Goal: Transaction & Acquisition: Purchase product/service

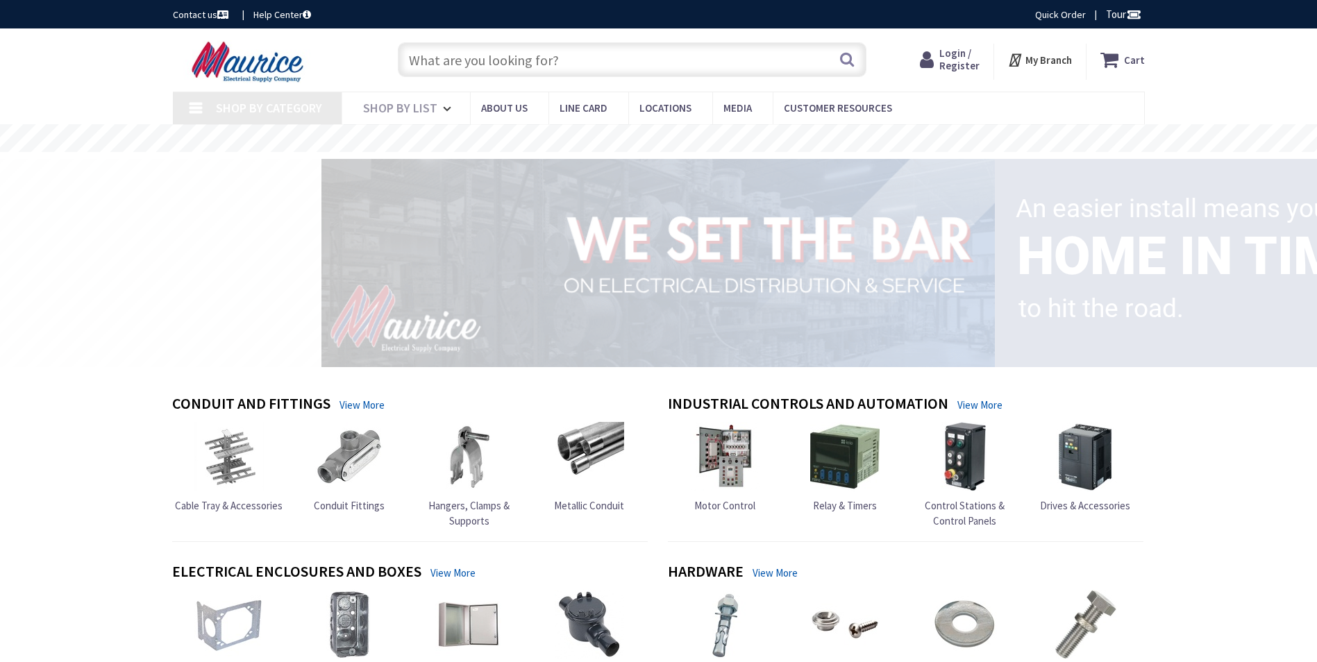
type input "[PERSON_NAME][GEOGRAPHIC_DATA], [STREET_ADDRESS][PERSON_NAME]"
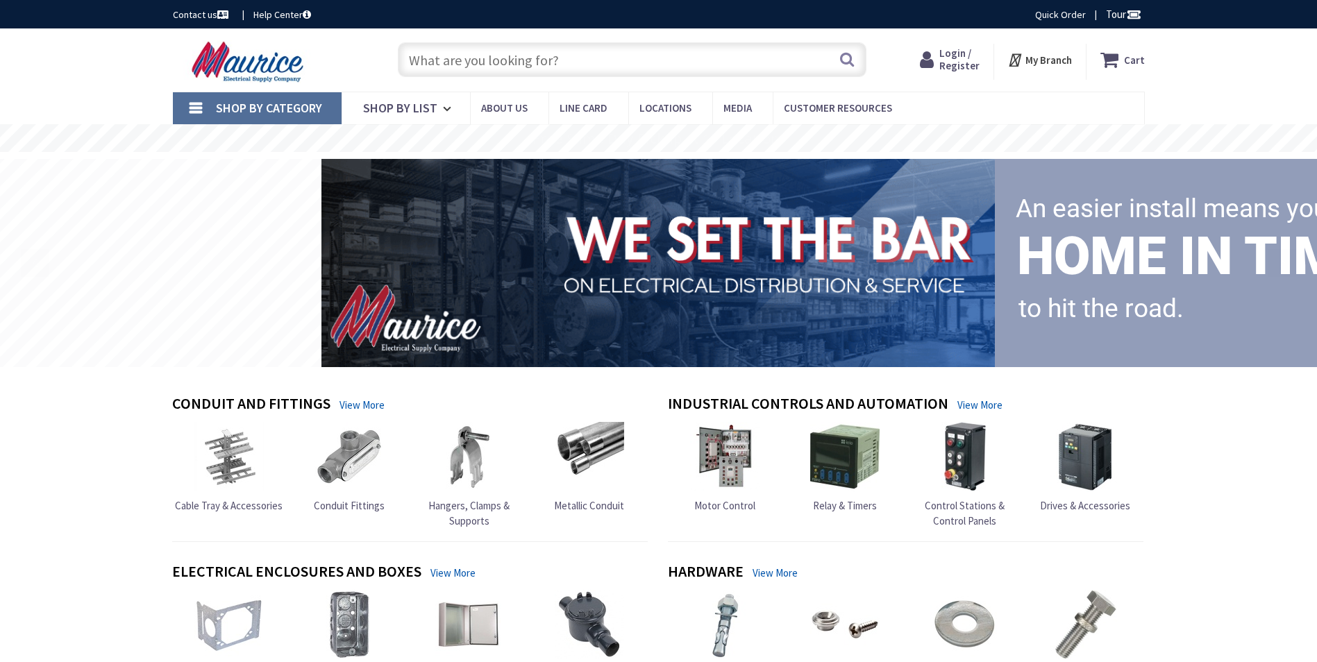
click at [952, 60] on span "Login / Register" at bounding box center [959, 60] width 40 height 26
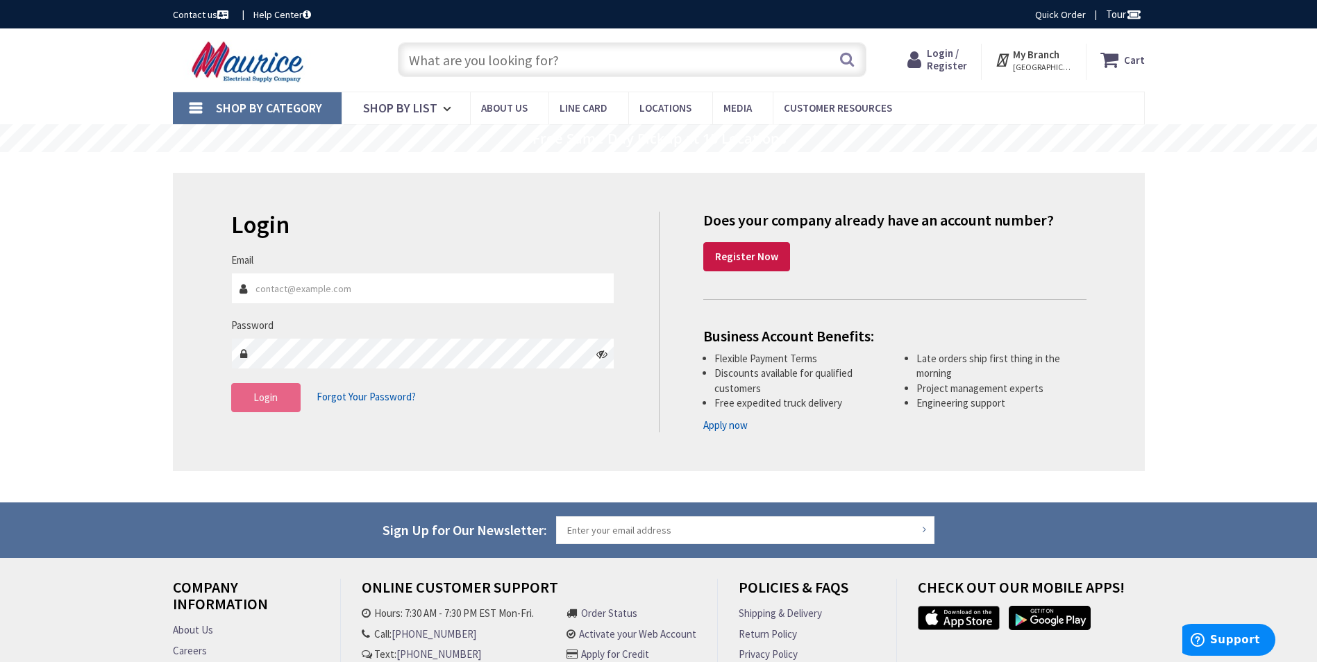
type input "[EMAIL_ADDRESS][DOMAIN_NAME]"
click at [260, 406] on button "Login" at bounding box center [265, 397] width 69 height 29
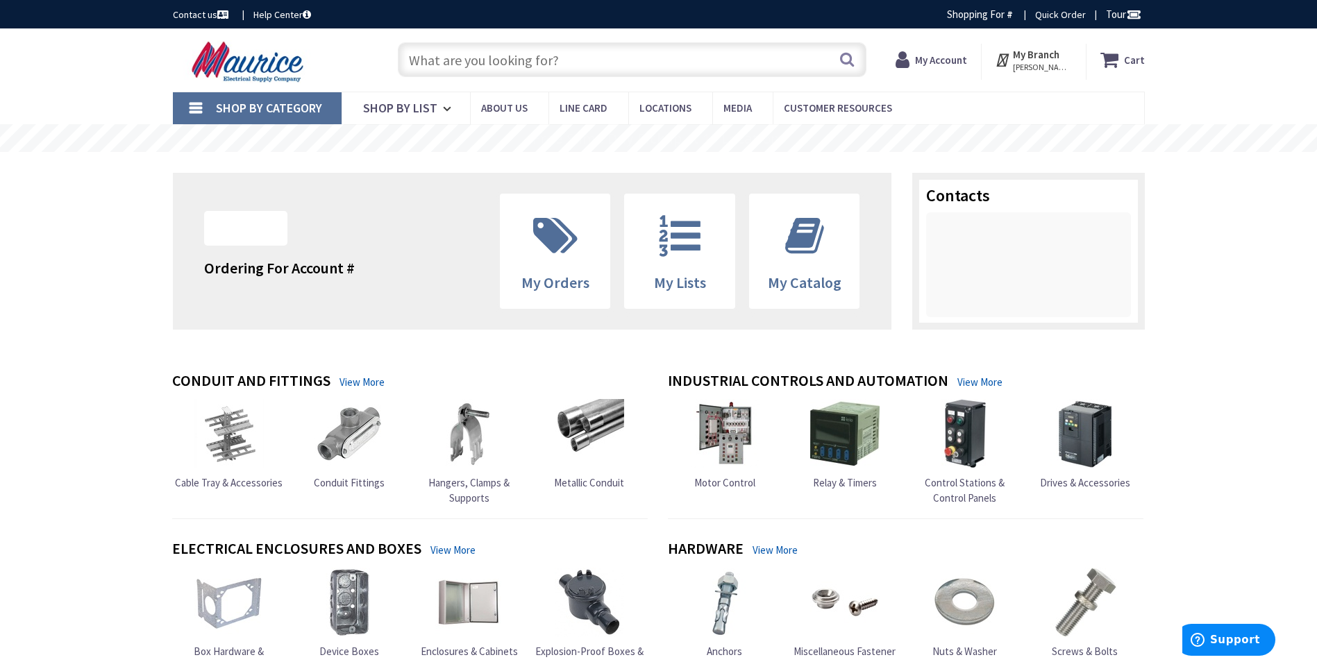
click at [568, 66] on input "text" at bounding box center [632, 59] width 468 height 35
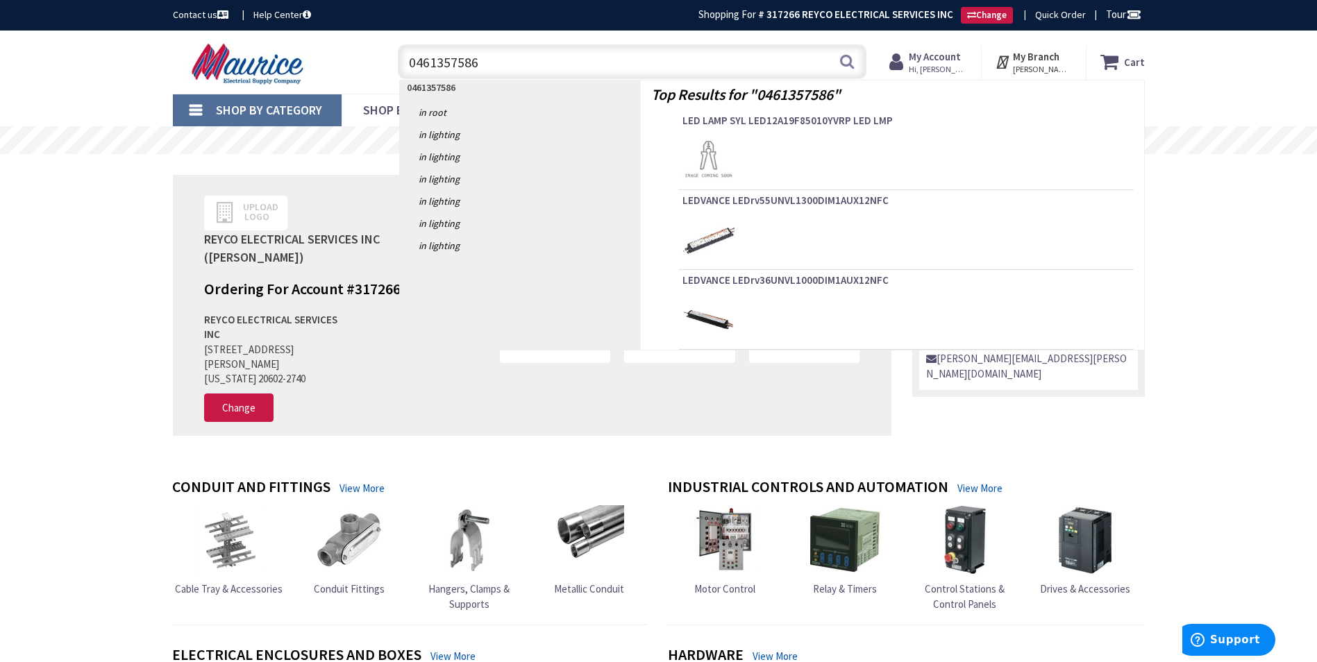
type input "04613575861"
